Goal: Transaction & Acquisition: Obtain resource

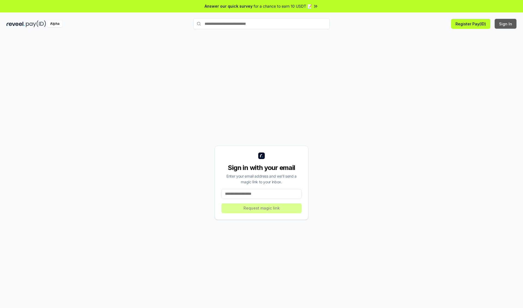
click at [506, 24] on button "Sign In" at bounding box center [506, 24] width 22 height 10
type input "**********"
click at [262, 208] on button "Request magic link" at bounding box center [262, 208] width 80 height 10
